Goal: Task Accomplishment & Management: Manage account settings

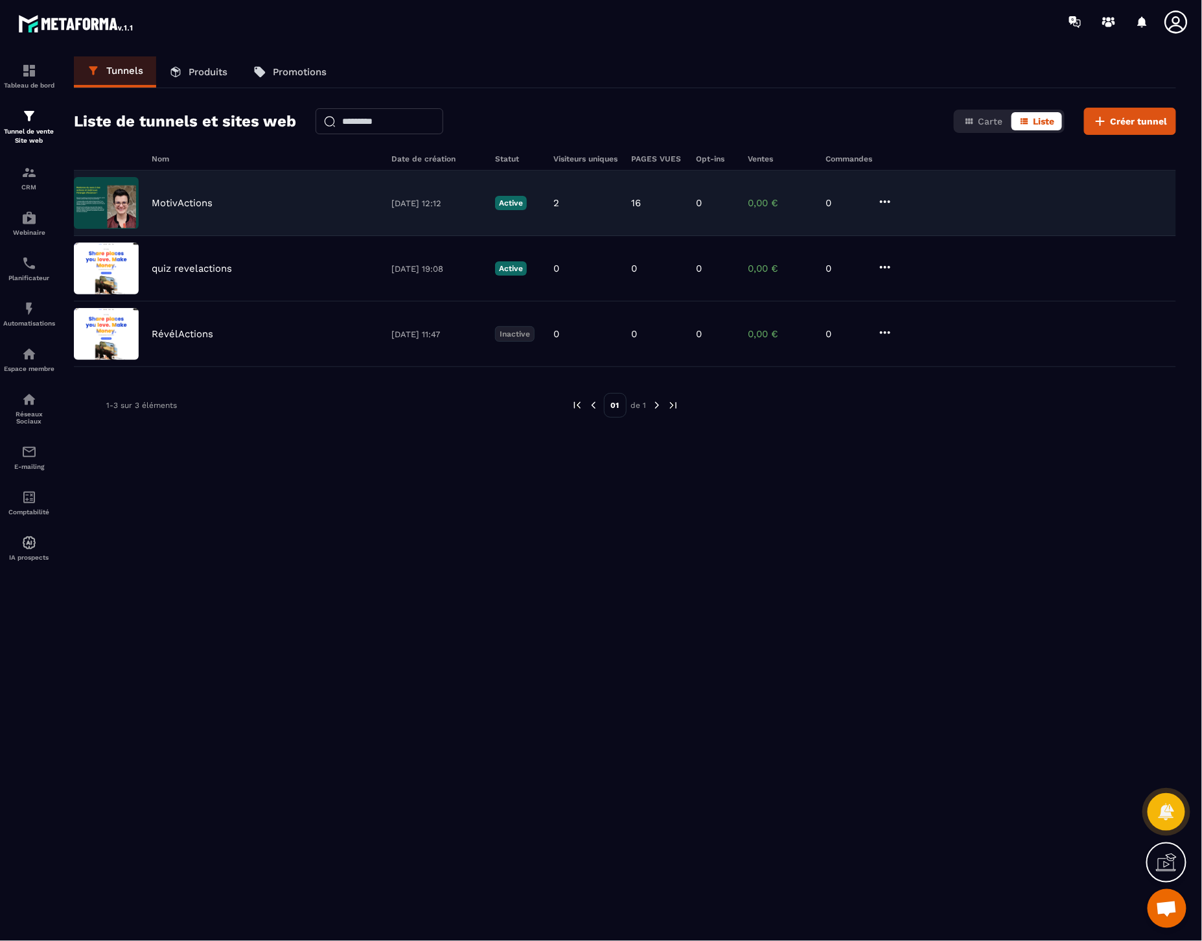
click at [192, 209] on div "MotivActions [DATE] 12:12 Active 2 16 0 0,00 € 0" at bounding box center [625, 202] width 1103 height 65
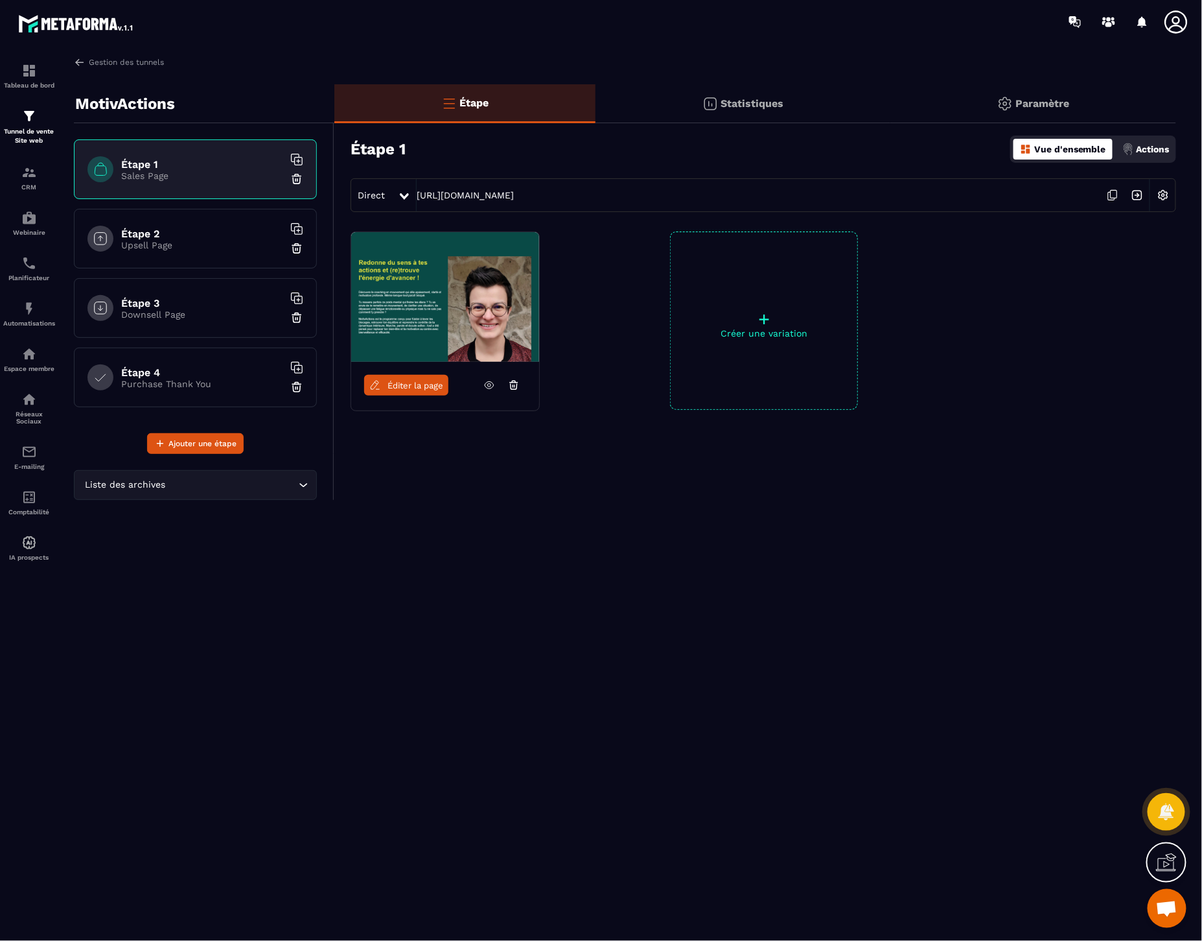
click at [165, 242] on p "Upsell Page" at bounding box center [202, 245] width 162 height 10
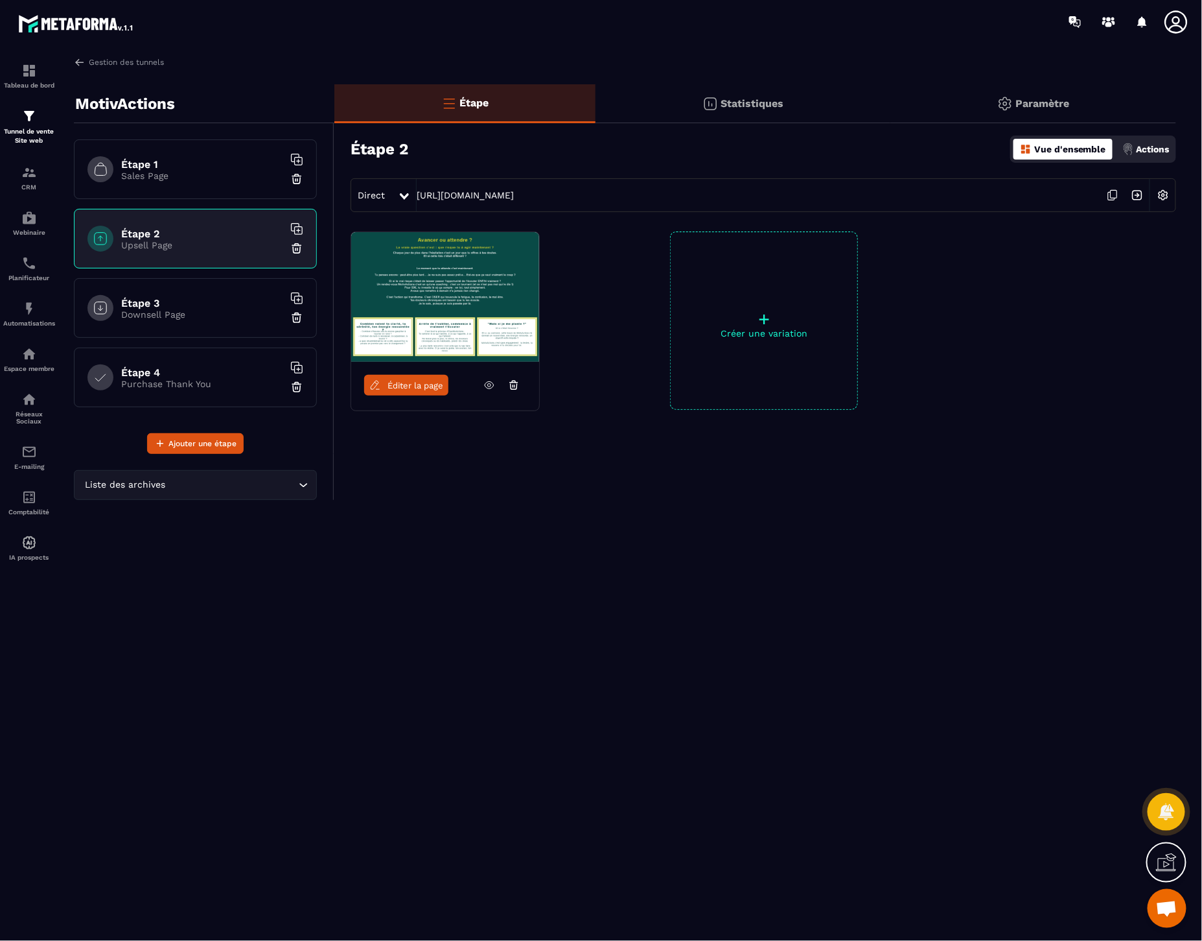
click at [174, 312] on p "Downsell Page" at bounding box center [202, 314] width 162 height 10
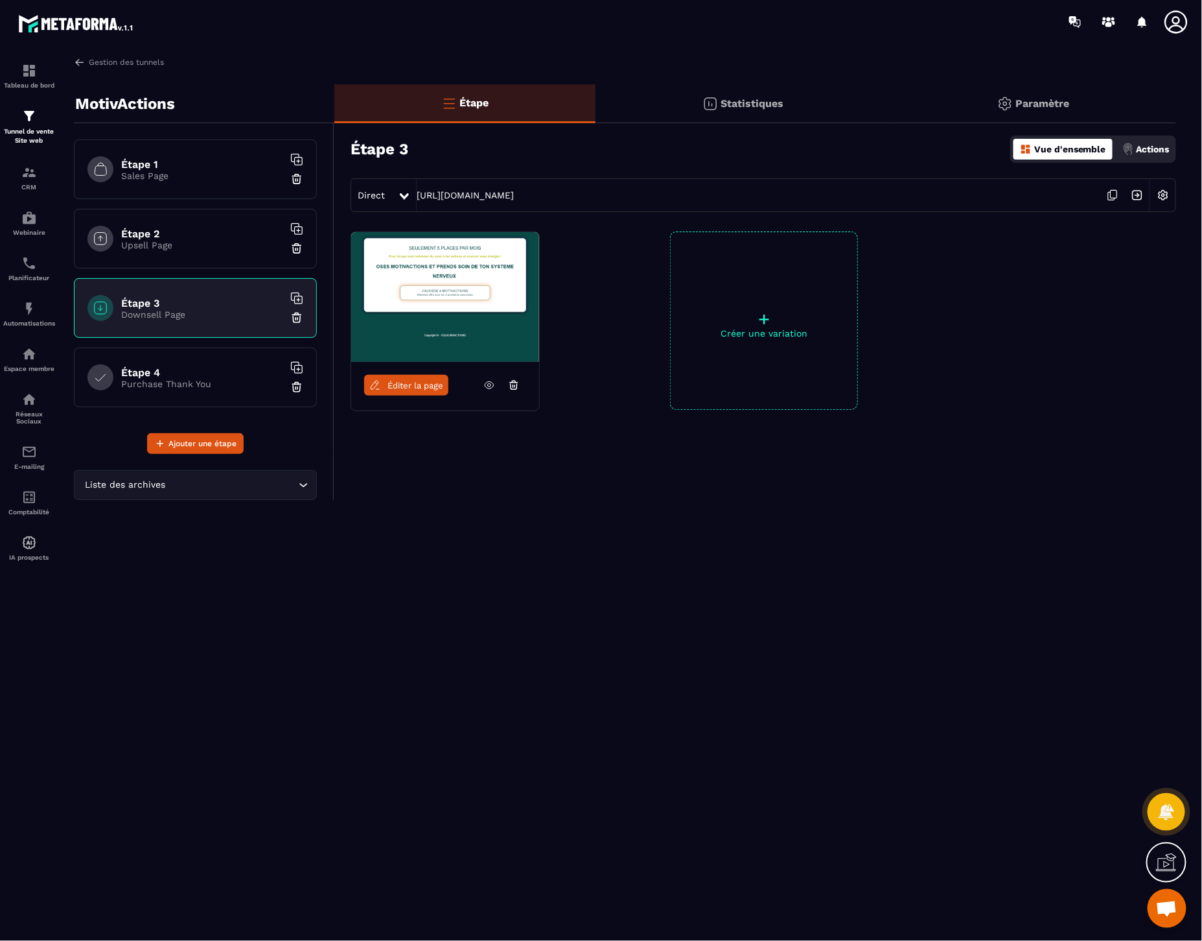
click at [194, 371] on h6 "Étape 4" at bounding box center [202, 372] width 162 height 12
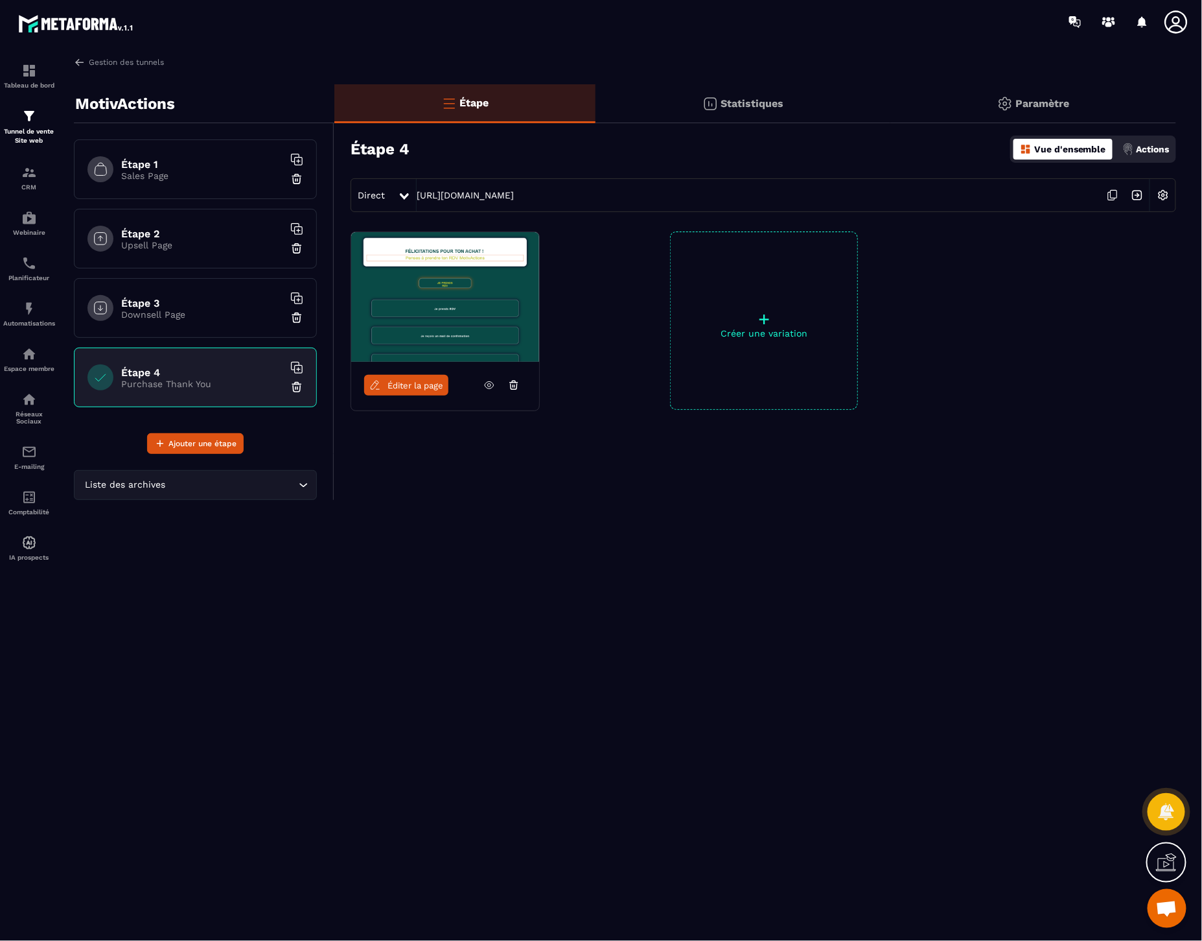
click at [1169, 198] on img at bounding box center [1163, 195] width 25 height 25
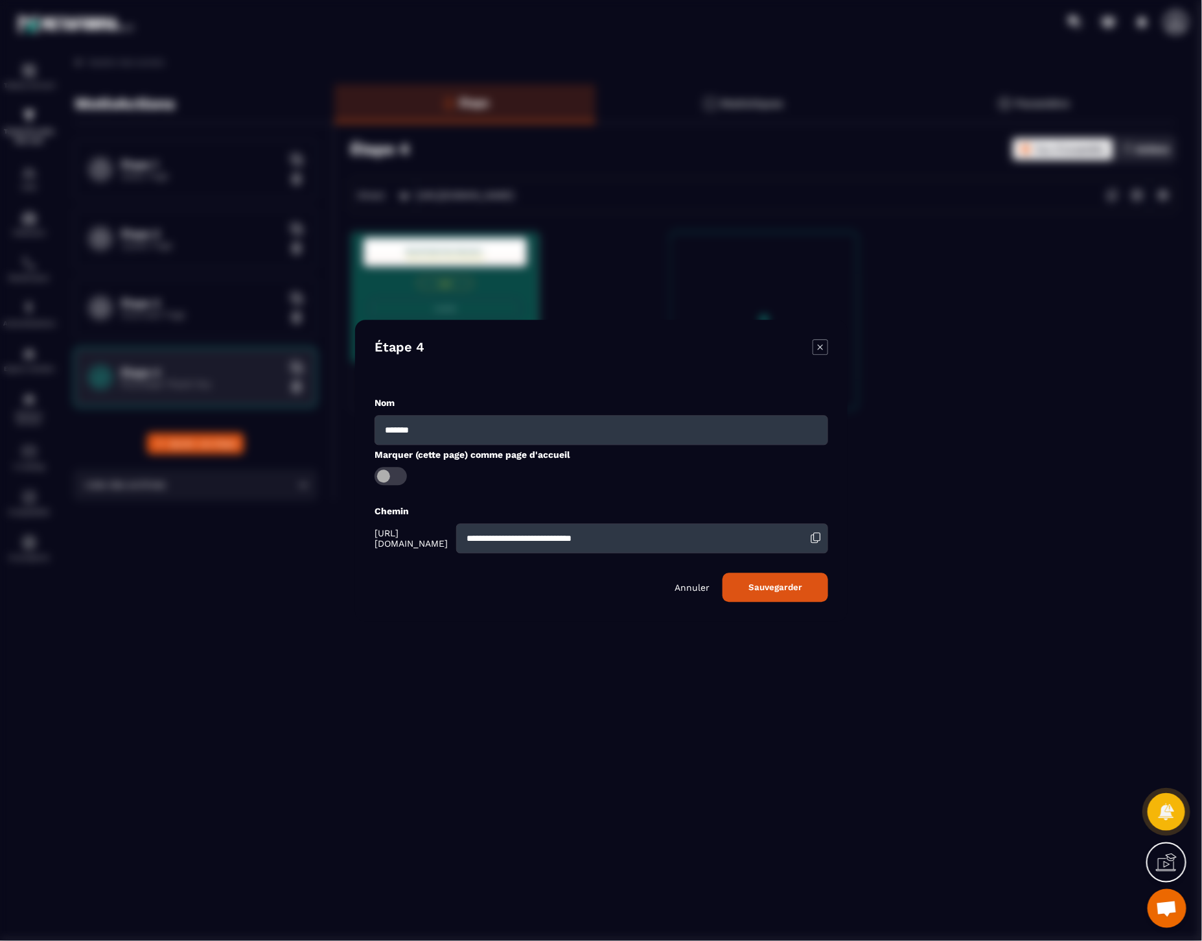
drag, startPoint x: 713, startPoint y: 535, endPoint x: 434, endPoint y: 528, distance: 278.8
click at [434, 528] on div "**********" at bounding box center [602, 538] width 454 height 30
type input "**********"
click at [780, 591] on button "Sauvegarder" at bounding box center [776, 586] width 106 height 29
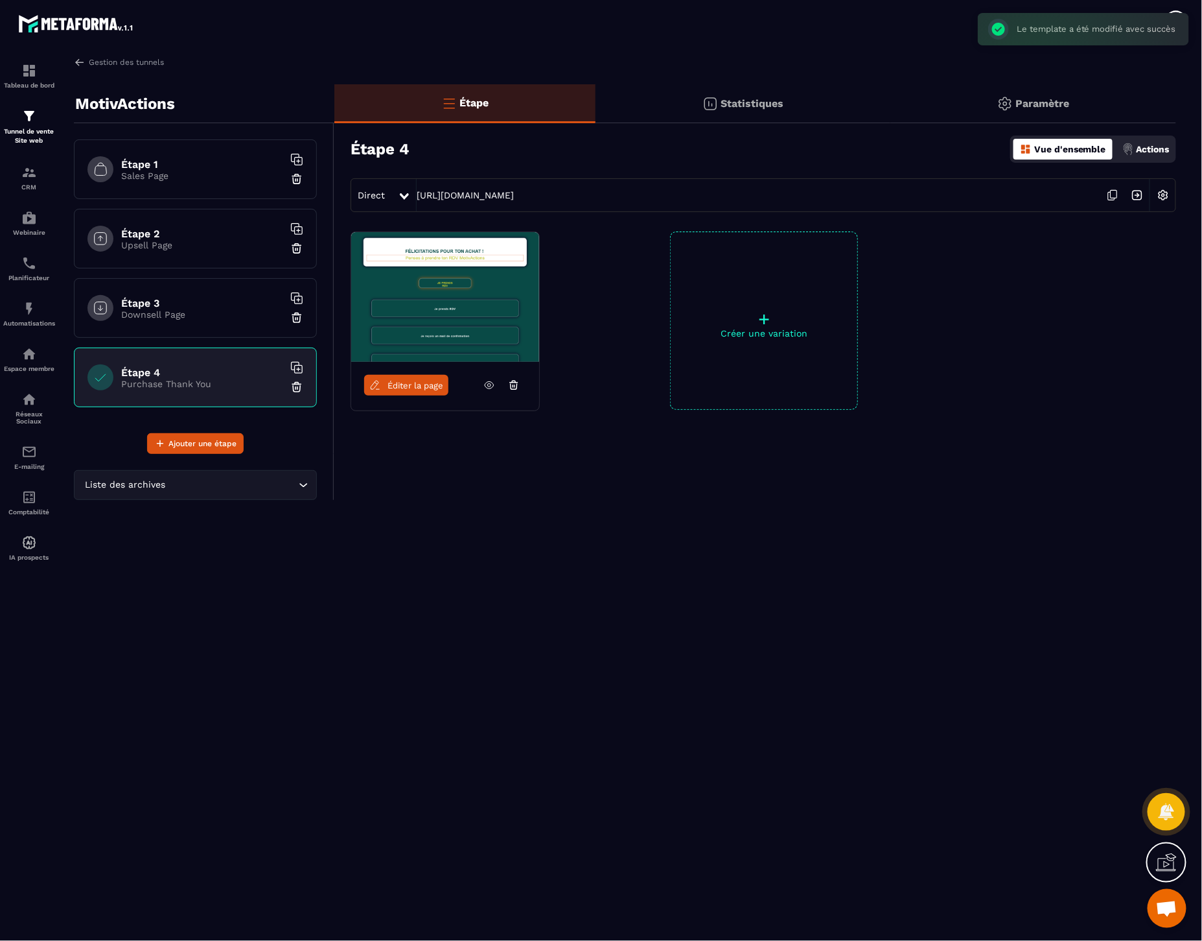
click at [203, 185] on div "Étape 1 Sales Page" at bounding box center [195, 169] width 243 height 60
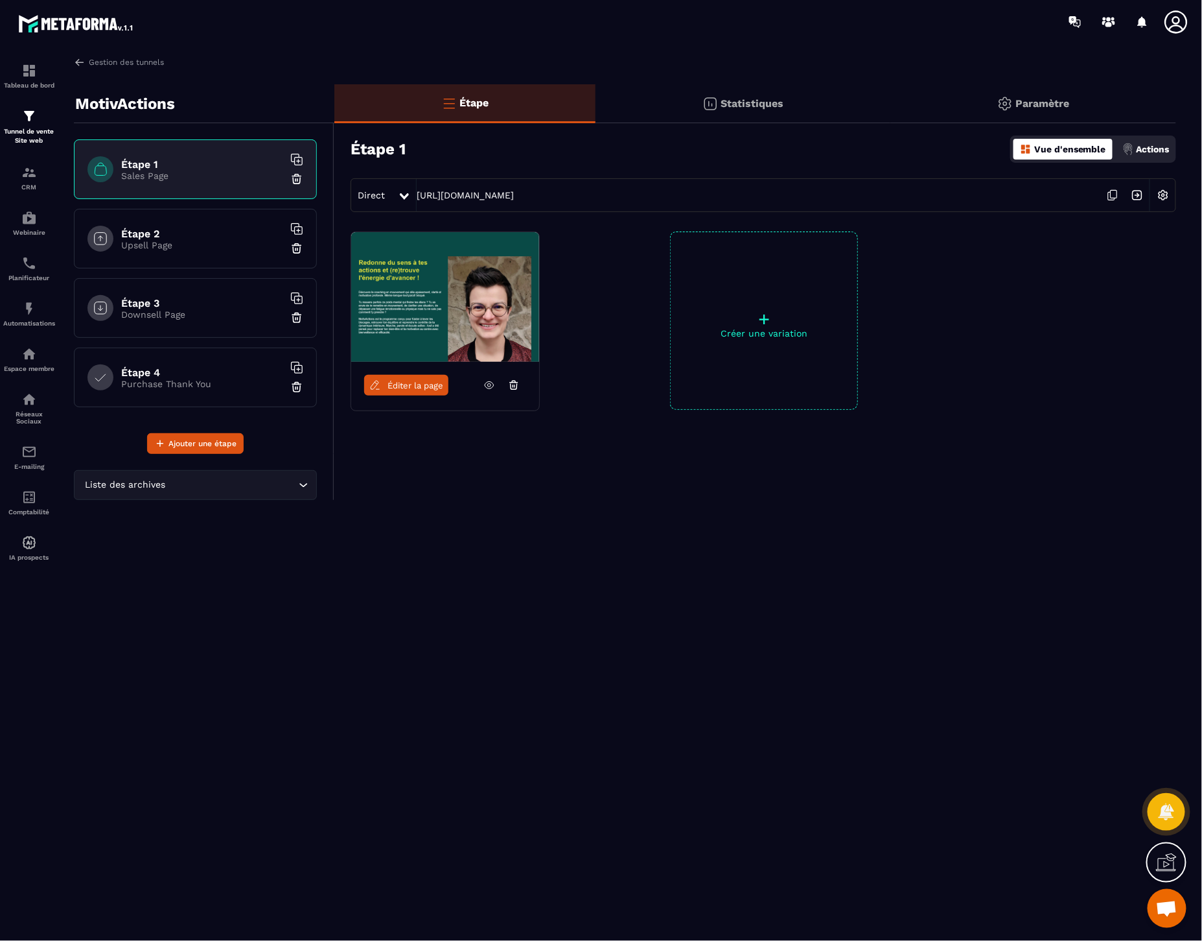
click at [1116, 194] on icon at bounding box center [1113, 195] width 25 height 25
click at [494, 383] on icon at bounding box center [490, 385] width 12 height 12
click at [79, 56] on img at bounding box center [80, 62] width 12 height 12
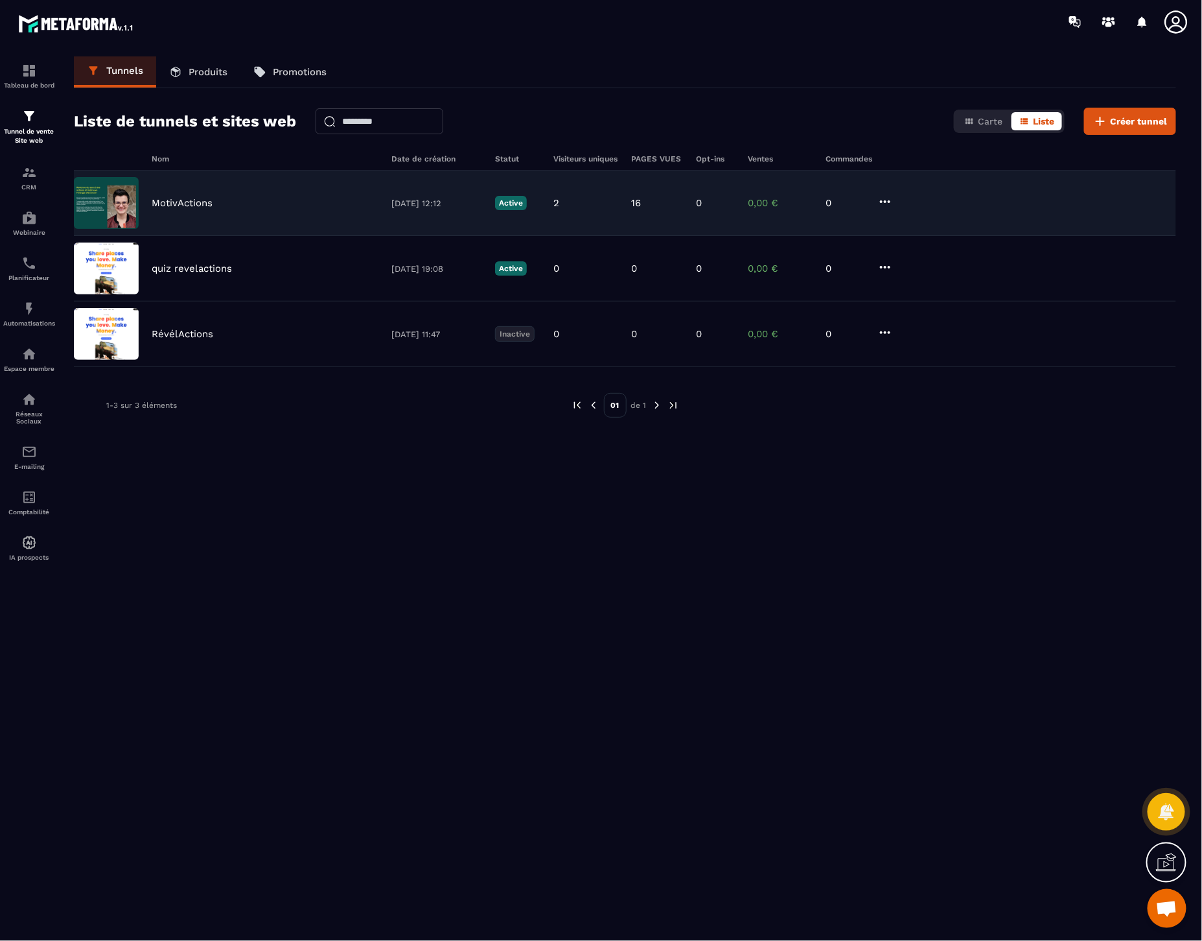
click at [883, 198] on icon at bounding box center [886, 202] width 16 height 16
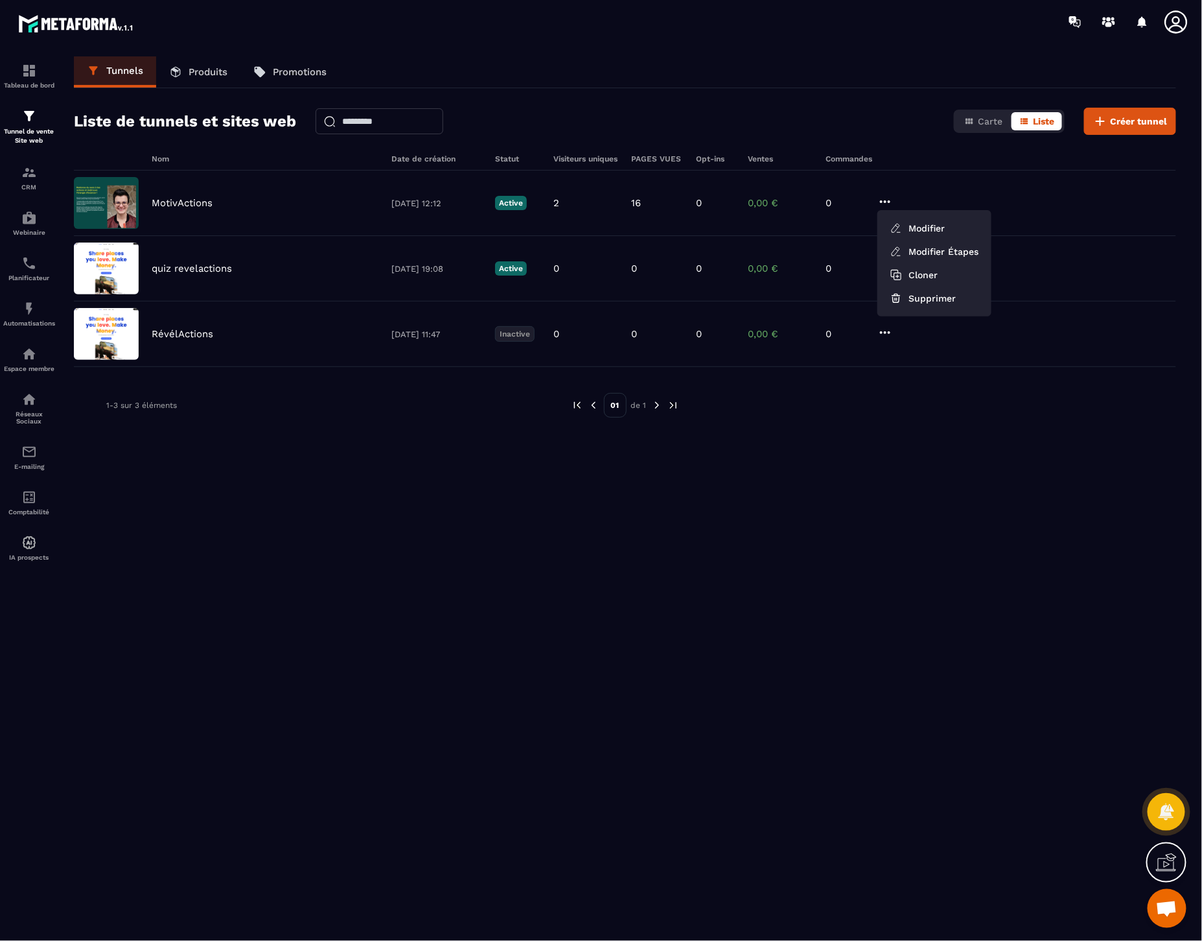
click at [870, 496] on div "Nom Date de création Statut Visiteurs uniques PAGES VUES Opt-ins Ventes Command…" at bounding box center [625, 559] width 1103 height 811
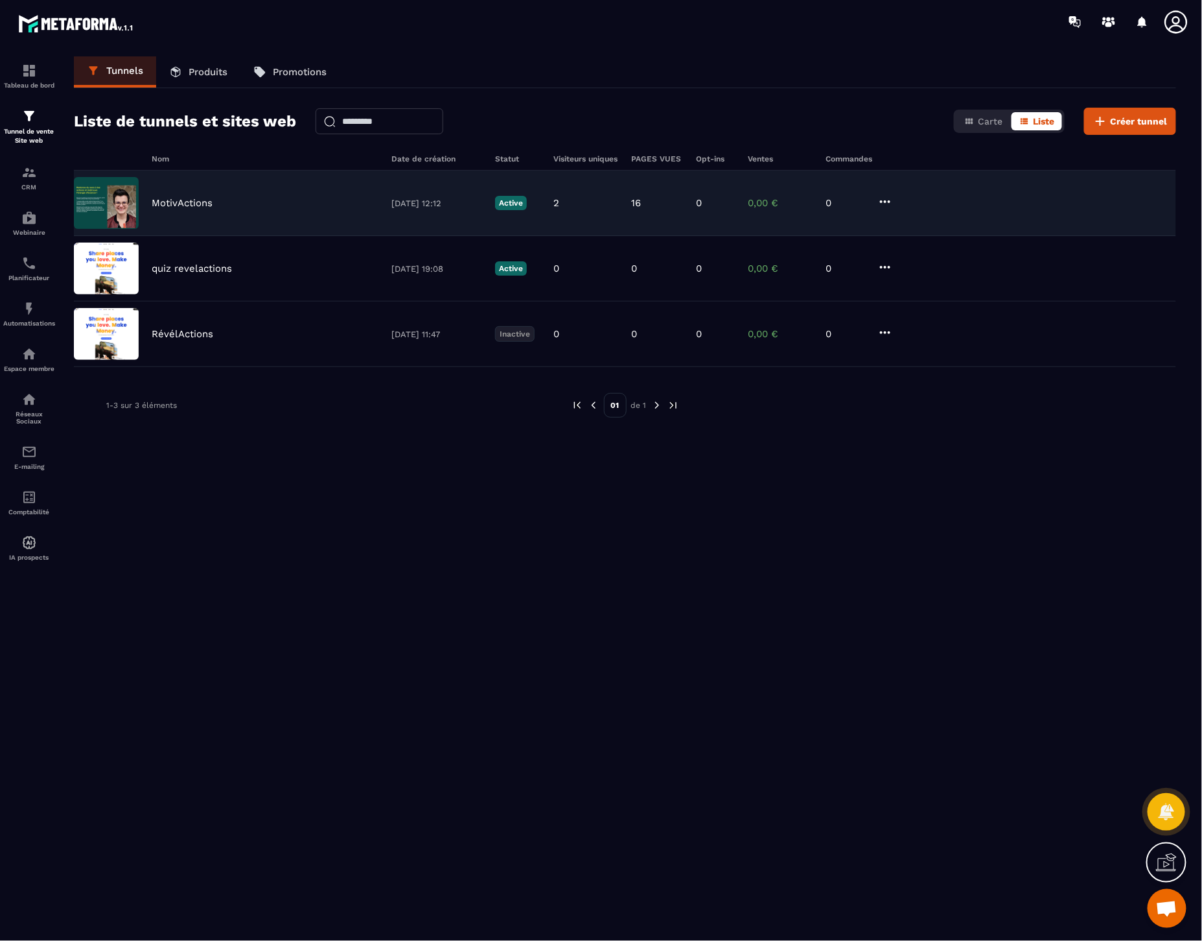
click at [885, 202] on icon at bounding box center [885, 201] width 10 height 3
click at [923, 229] on button "Modifier" at bounding box center [935, 228] width 104 height 23
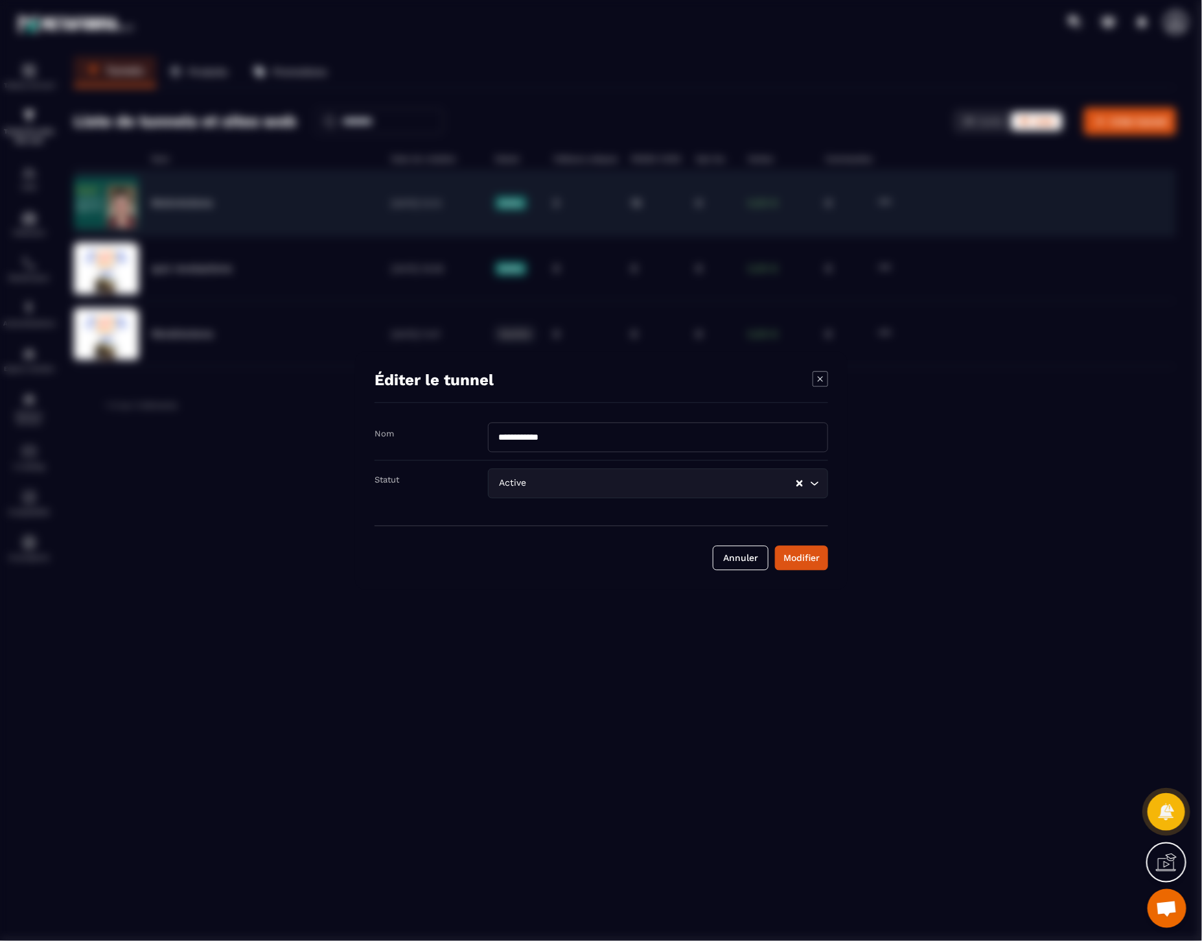
click at [602, 434] on input "**********" at bounding box center [658, 437] width 340 height 30
click at [799, 561] on div "Modifier" at bounding box center [802, 557] width 36 height 13
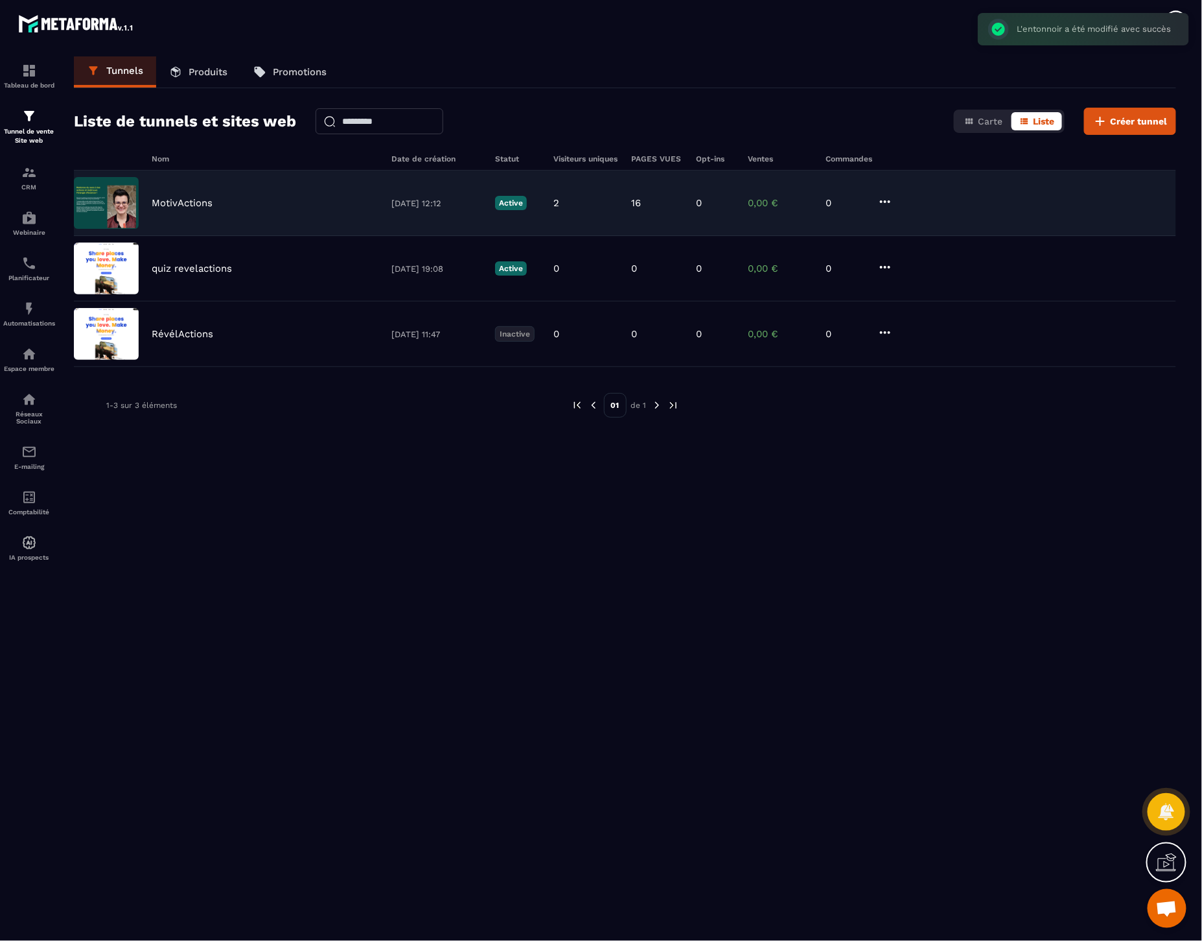
click at [256, 206] on div "MotivActions" at bounding box center [265, 203] width 227 height 12
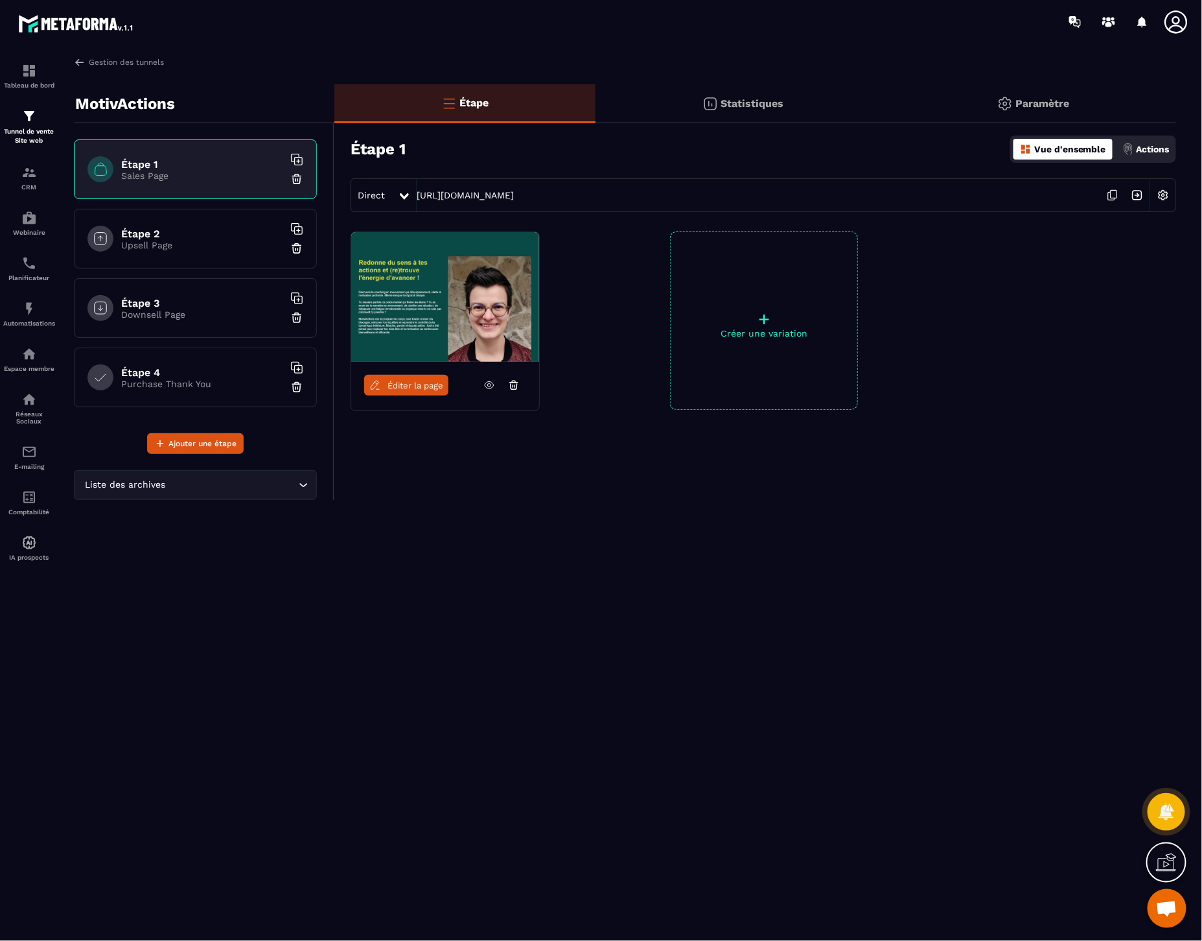
click at [1136, 198] on img at bounding box center [1137, 195] width 25 height 25
click at [550, 202] on div "Direct [URL][DOMAIN_NAME]" at bounding box center [764, 195] width 826 height 34
click at [568, 191] on div "Direct [URL][DOMAIN_NAME]" at bounding box center [764, 195] width 826 height 34
click at [1167, 193] on img at bounding box center [1163, 195] width 25 height 25
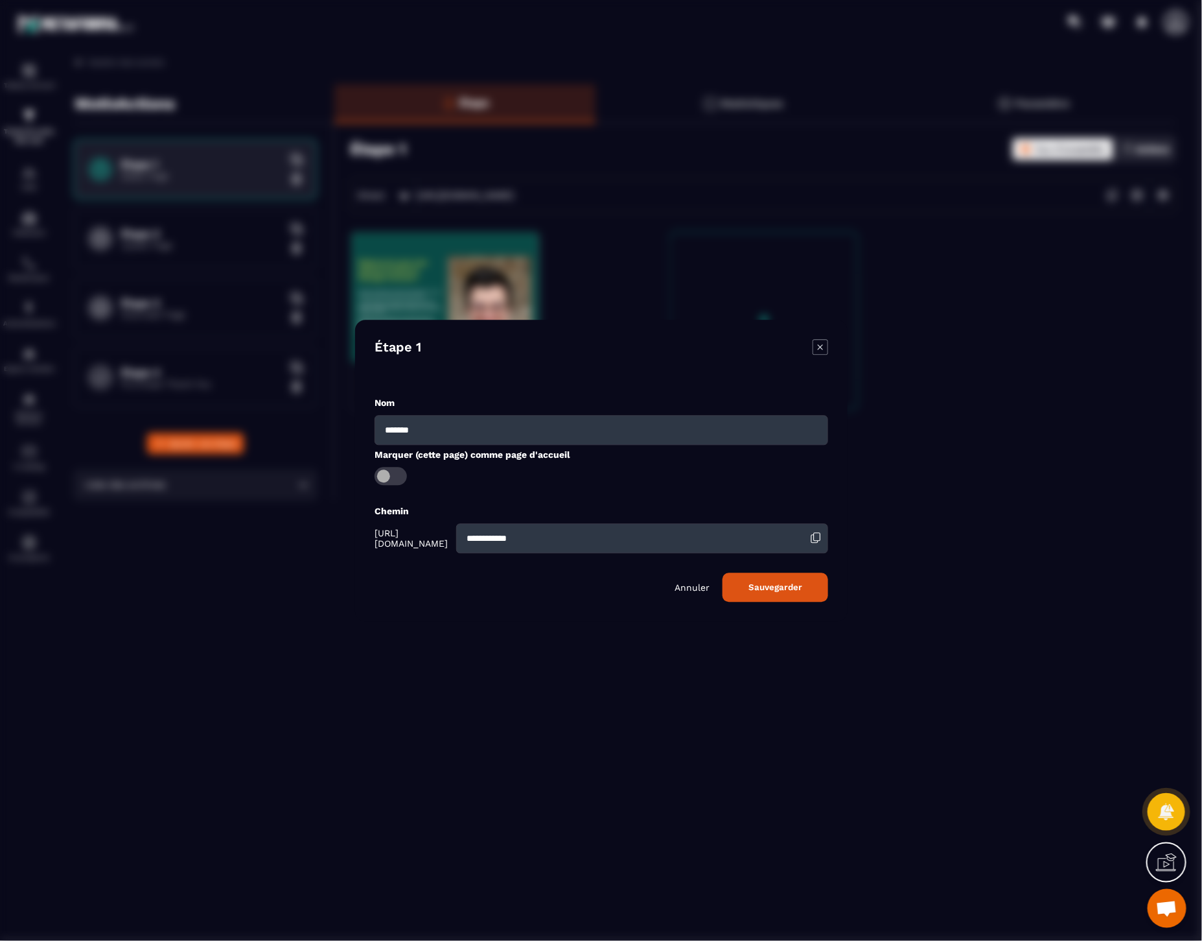
click at [591, 532] on input "**********" at bounding box center [642, 538] width 372 height 30
type input "**********"
click at [792, 591] on button "Sauvegarder" at bounding box center [776, 586] width 106 height 29
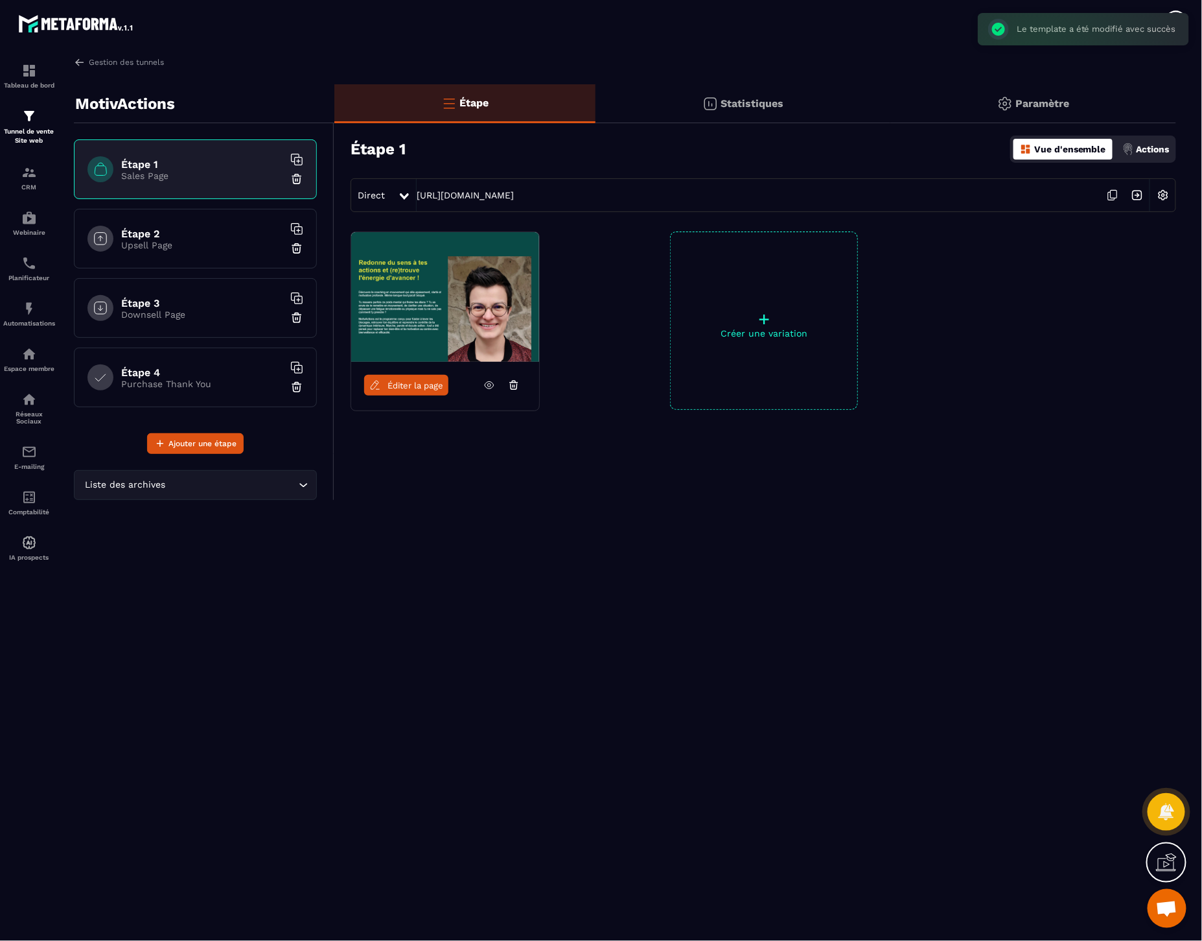
click at [165, 234] on h6 "Étape 2" at bounding box center [202, 234] width 162 height 12
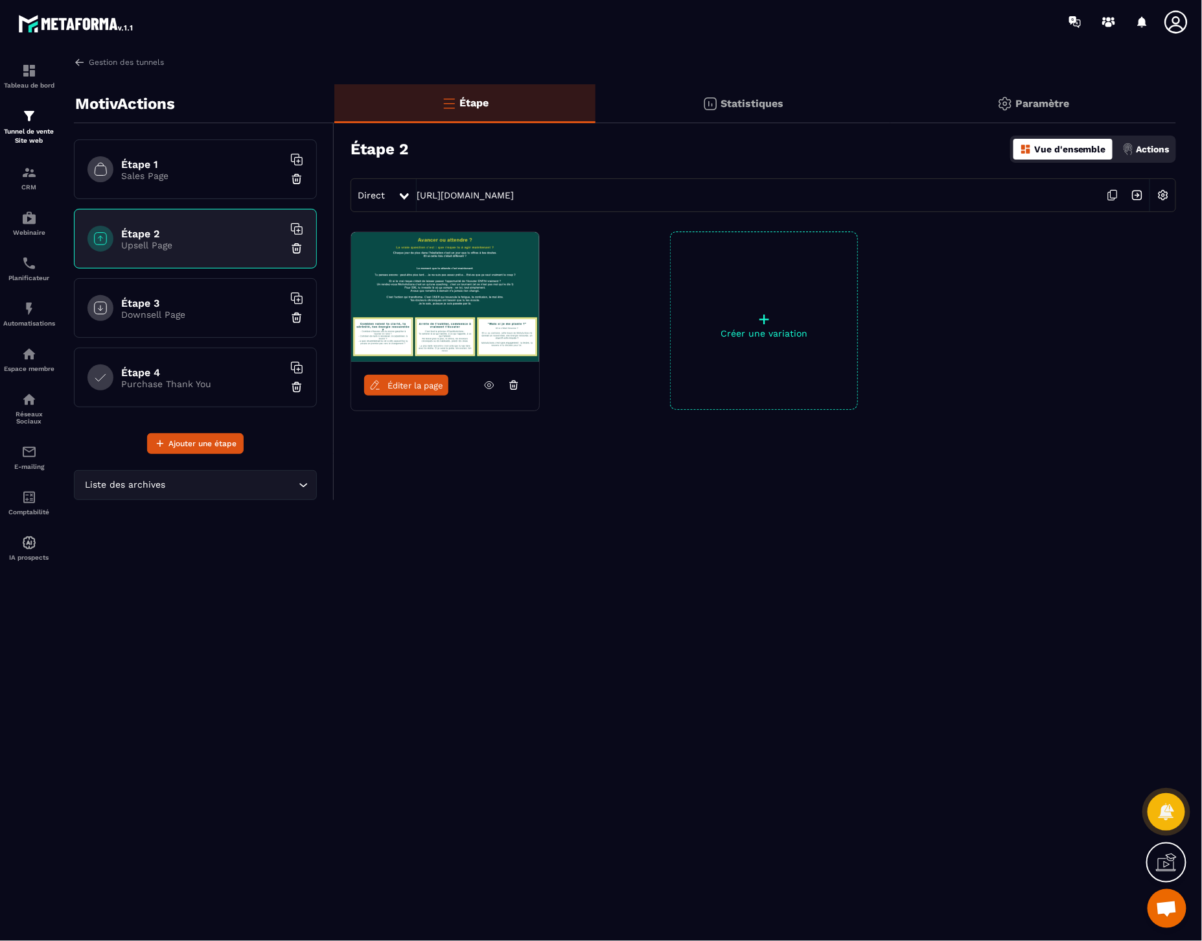
click at [187, 302] on h6 "Étape 3" at bounding box center [202, 303] width 162 height 12
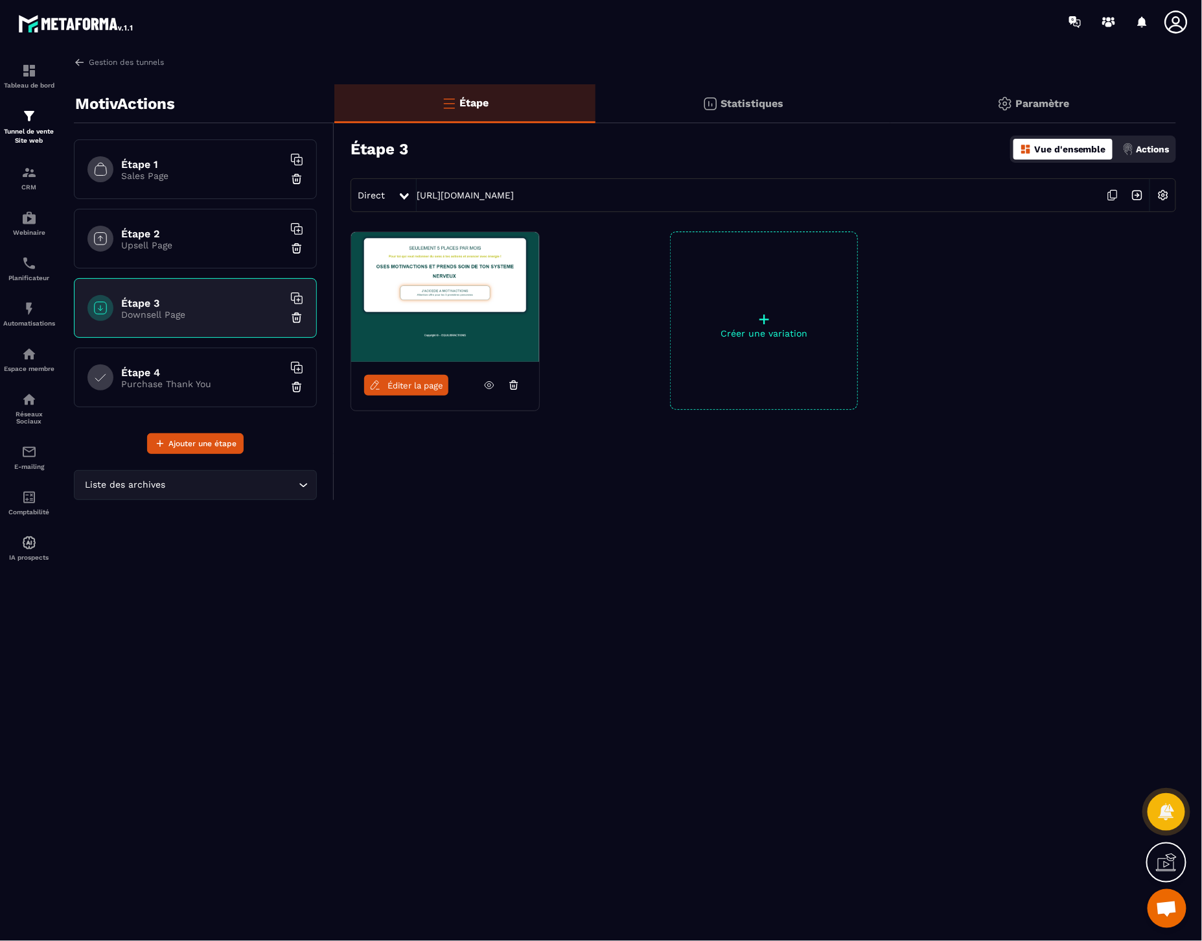
click at [209, 375] on h6 "Étape 4" at bounding box center [202, 372] width 162 height 12
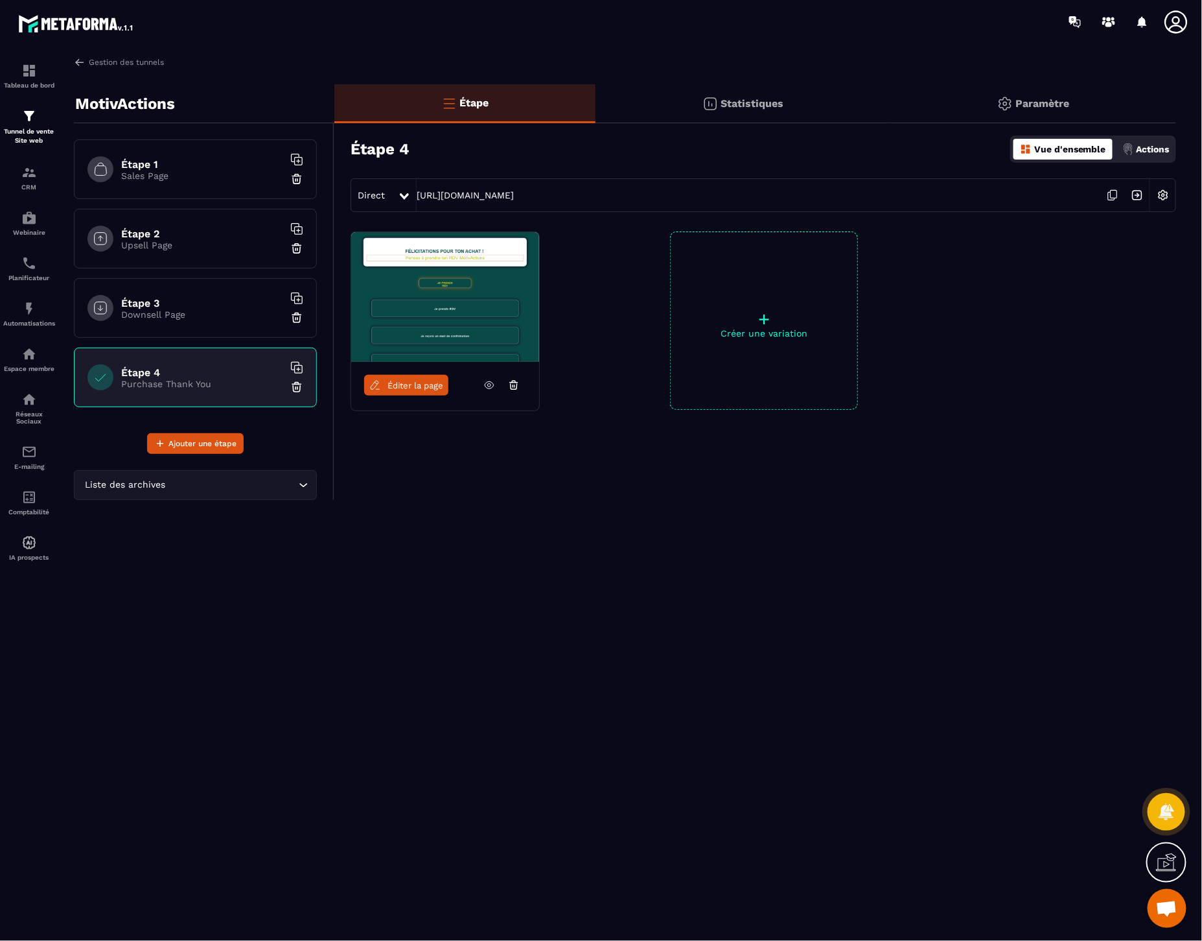
click at [199, 165] on h6 "Étape 1" at bounding box center [202, 164] width 162 height 12
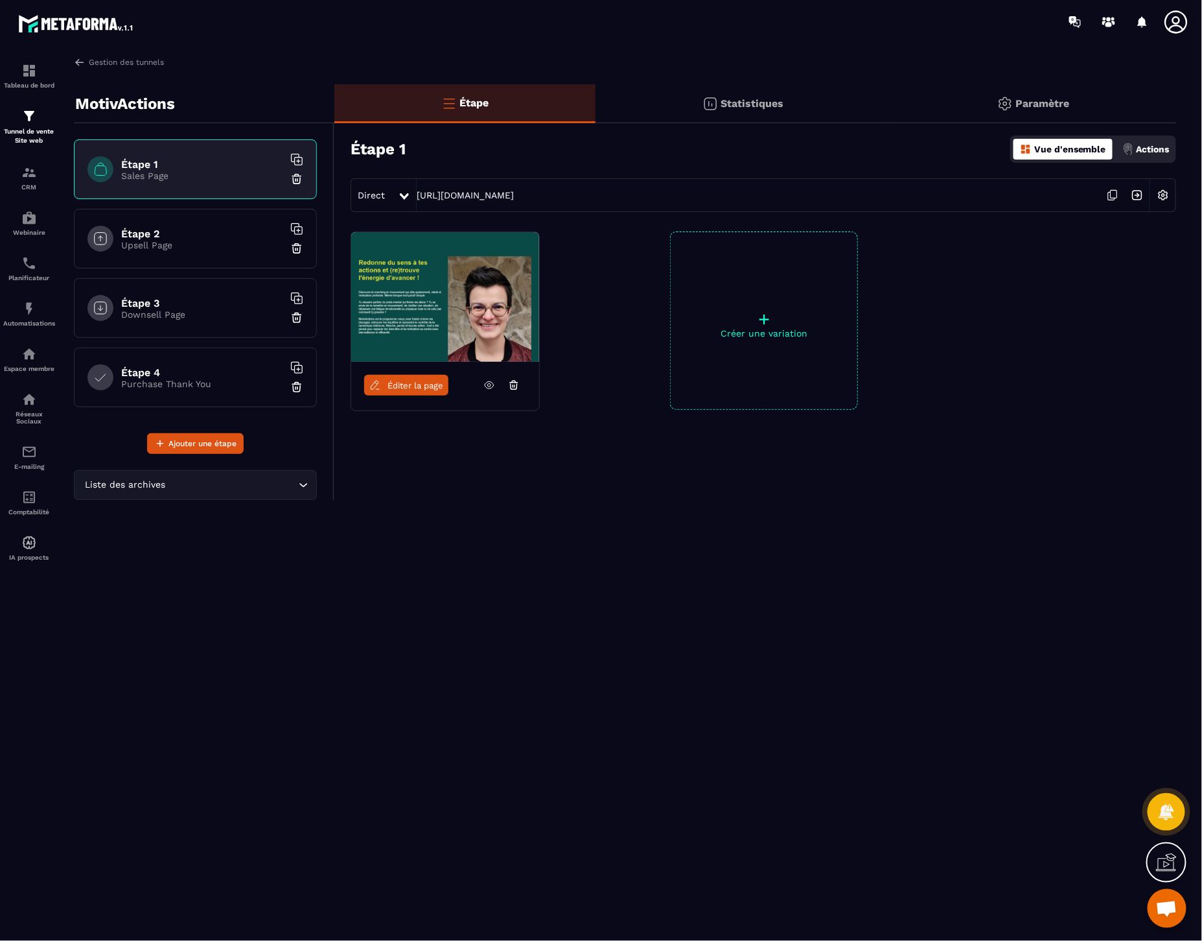
click at [1110, 198] on icon at bounding box center [1113, 195] width 25 height 25
drag, startPoint x: 1032, startPoint y: 98, endPoint x: 1029, endPoint y: 104, distance: 7.2
click at [1032, 98] on p "Paramètre" at bounding box center [1043, 103] width 54 height 12
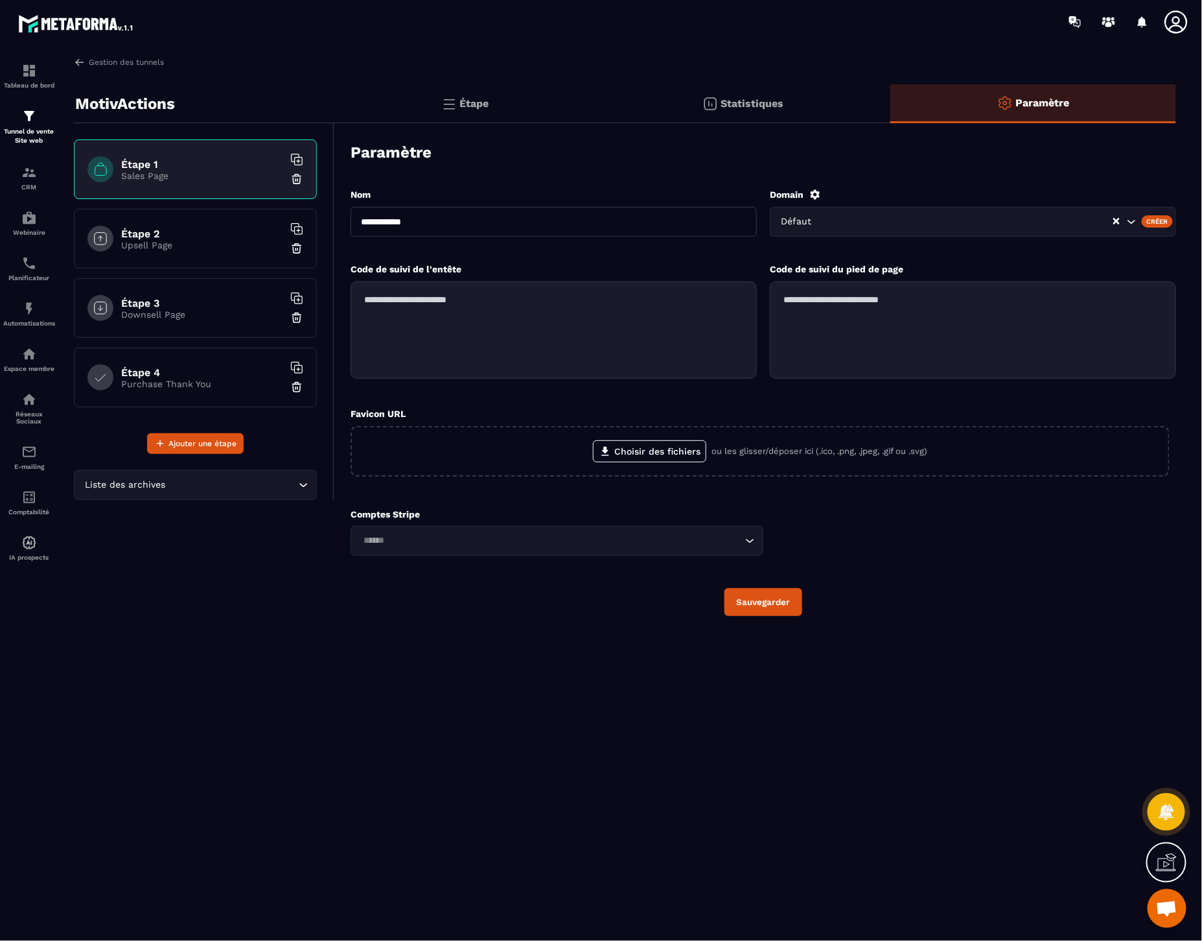
click at [725, 106] on p "Statistiques" at bounding box center [752, 103] width 63 height 12
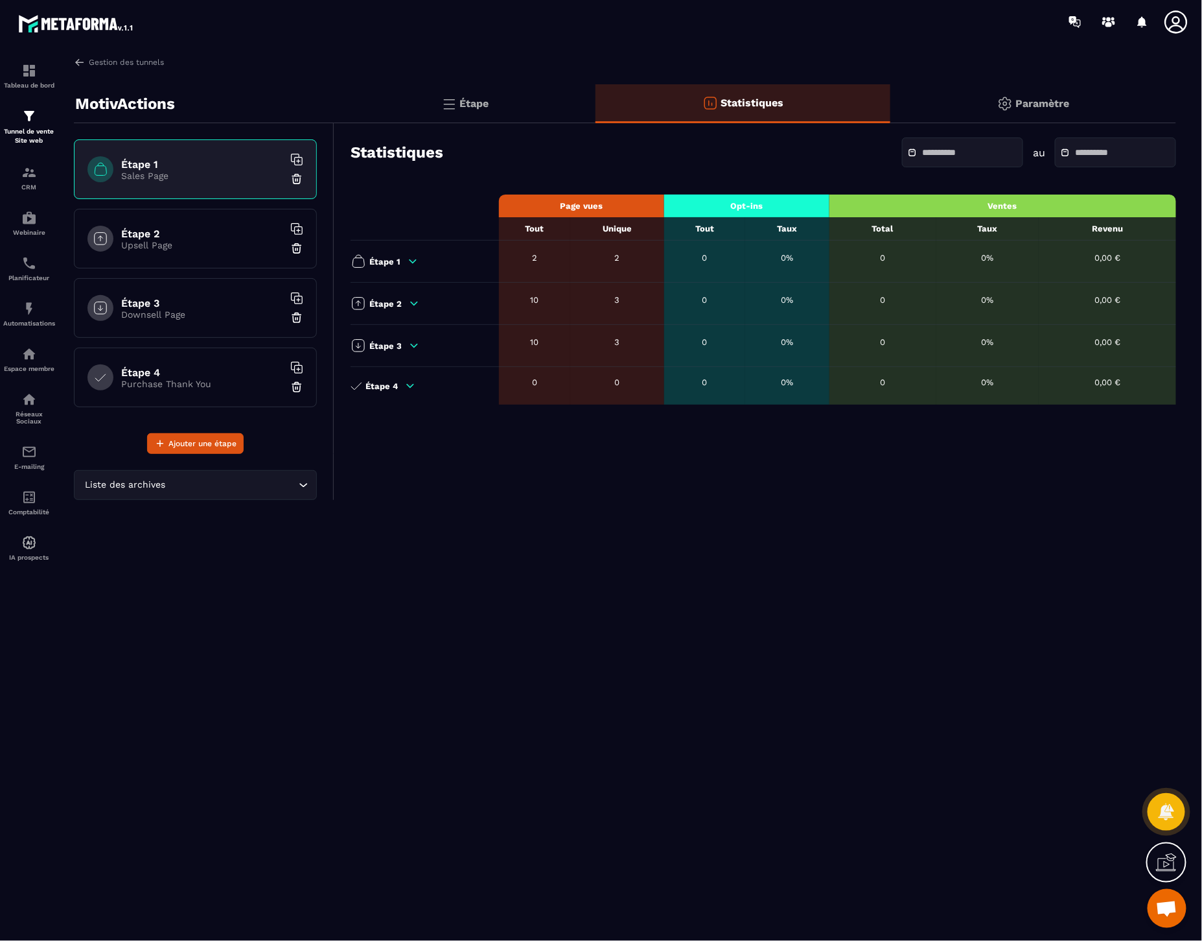
click at [478, 100] on p "Étape" at bounding box center [474, 103] width 29 height 12
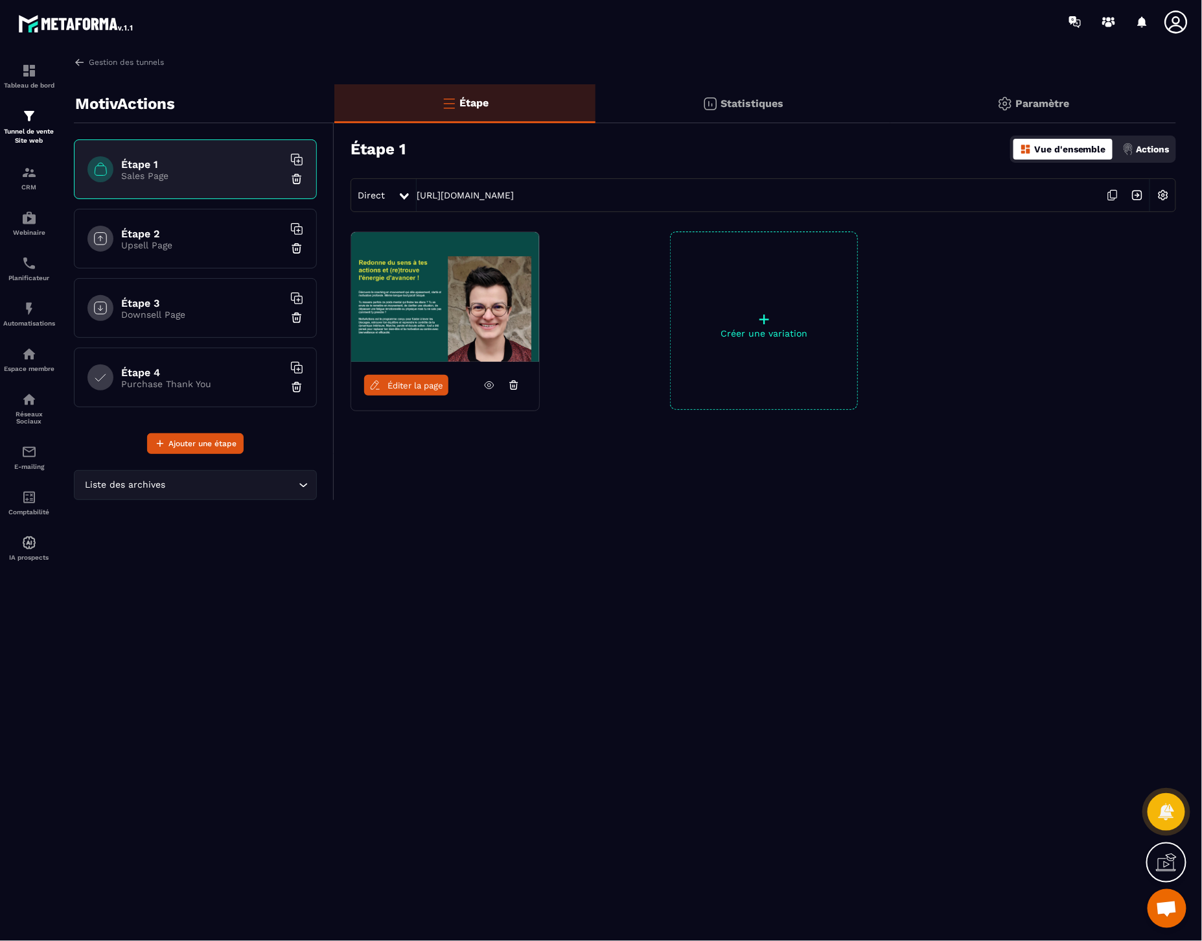
click at [409, 381] on span "Éditer la page" at bounding box center [416, 386] width 56 height 10
